Goal: Information Seeking & Learning: Learn about a topic

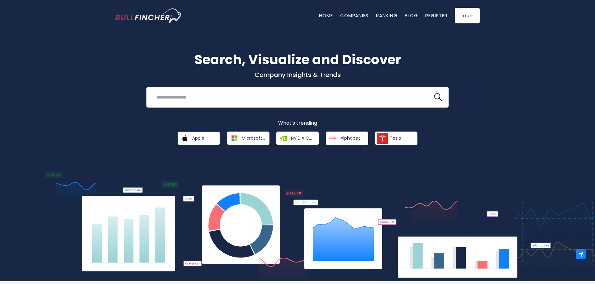
click at [204, 138] on span "Apple" at bounding box center [198, 138] width 12 height 6
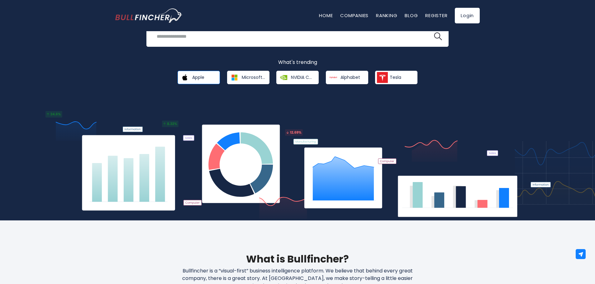
scroll to position [62, 0]
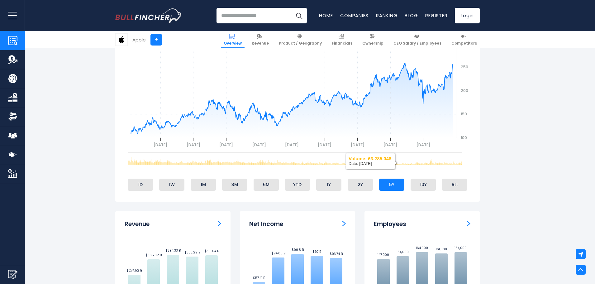
scroll to position [279, 0]
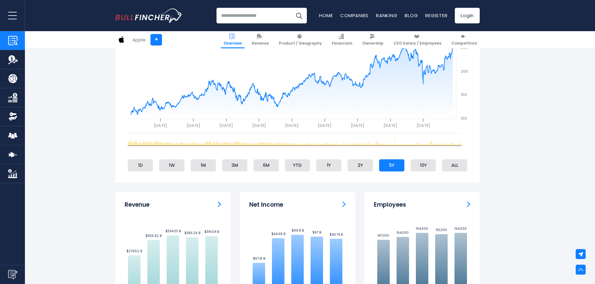
click at [135, 172] on ul "1D 1W 1M 3M 6M YTD 1Y 2Y 5Y 10Y ALL" at bounding box center [298, 165] width 346 height 15
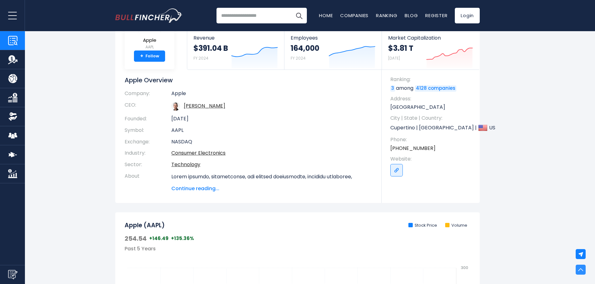
scroll to position [0, 0]
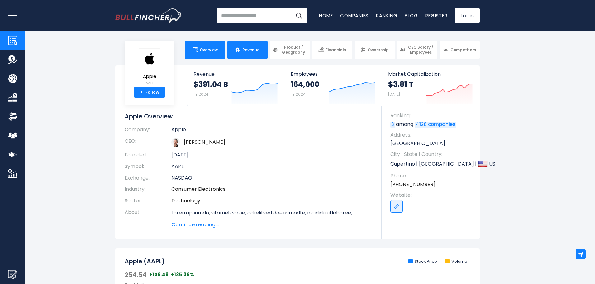
click at [245, 55] on link "Revenue" at bounding box center [247, 49] width 40 height 19
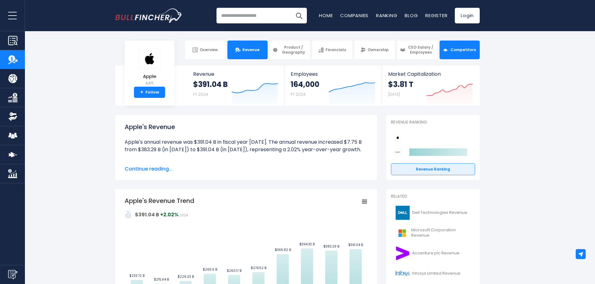
click at [456, 48] on span "Competitors" at bounding box center [463, 49] width 26 height 5
click at [473, 44] on link "Competitors" at bounding box center [459, 49] width 40 height 19
click at [430, 43] on link "CEO Salary / Employees" at bounding box center [417, 49] width 40 height 19
click at [382, 50] on span "Ownership" at bounding box center [377, 49] width 21 height 5
